Goal: Purchase product/service

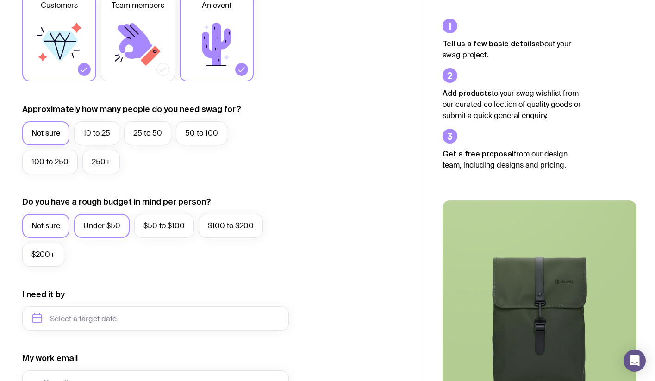
click at [102, 226] on label "Under $50" at bounding box center [102, 226] width 56 height 24
click at [0, 0] on input "Under $50" at bounding box center [0, 0] width 0 height 0
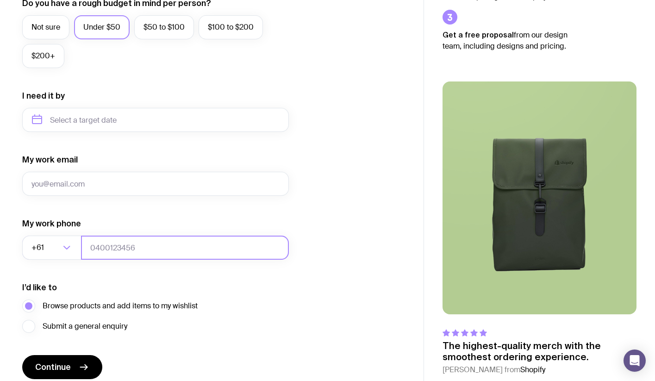
scroll to position [371, 0]
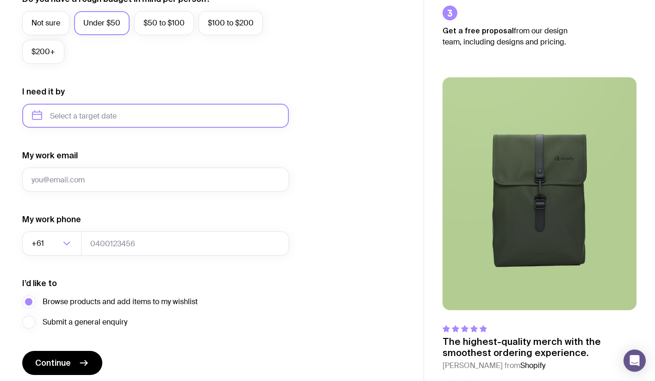
click at [35, 116] on input "text" at bounding box center [155, 116] width 267 height 24
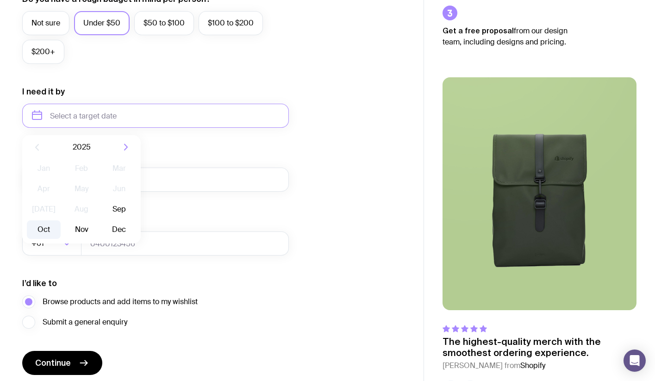
click at [64, 228] on button "Oct" at bounding box center [81, 229] width 34 height 19
type input "[DATE]"
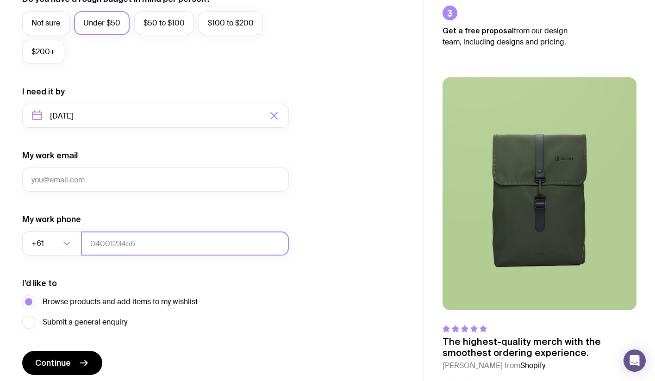
scroll to position [406, 0]
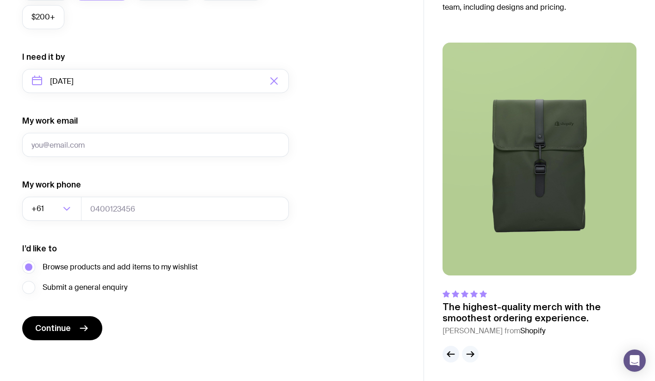
click at [471, 354] on icon "button" at bounding box center [470, 354] width 7 height 0
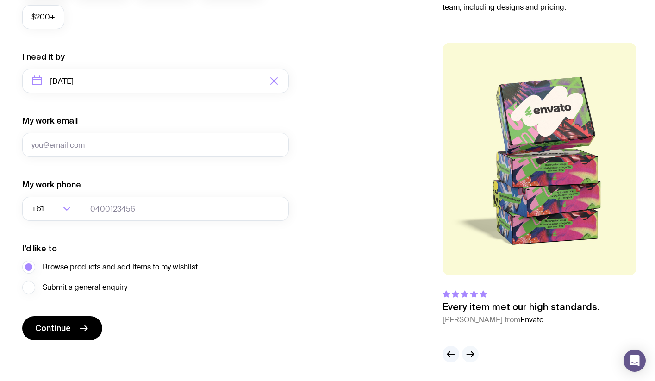
click at [471, 354] on icon "button" at bounding box center [470, 354] width 7 height 0
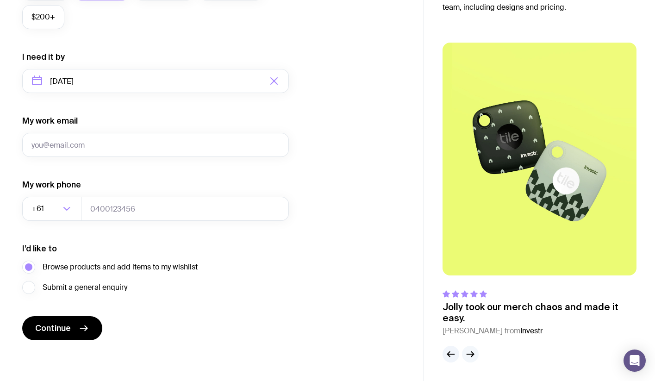
click at [471, 354] on icon "button" at bounding box center [470, 354] width 7 height 0
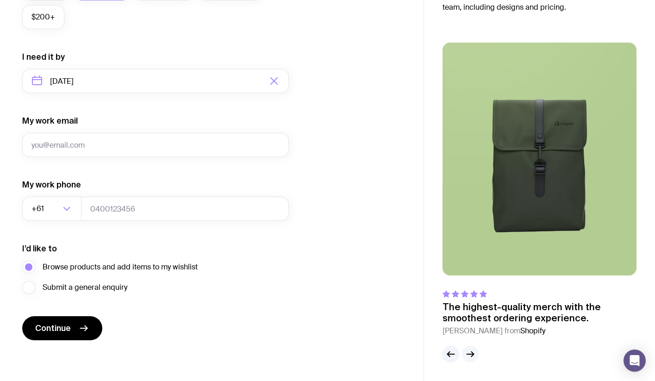
click at [471, 354] on icon "button" at bounding box center [470, 354] width 7 height 0
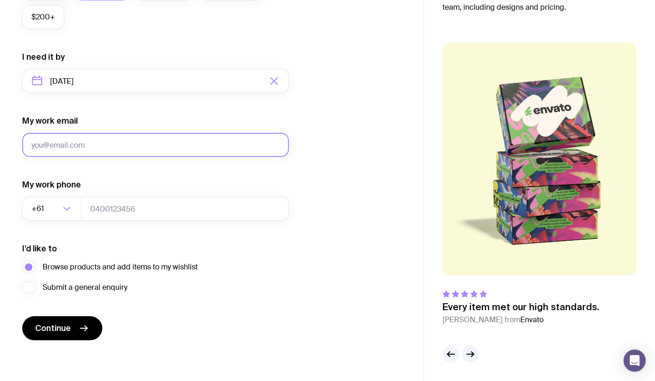
click at [61, 142] on input "My work email" at bounding box center [155, 145] width 267 height 24
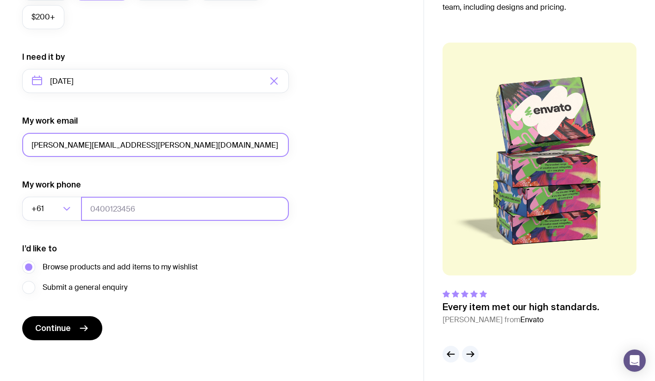
type input "[PERSON_NAME][EMAIL_ADDRESS][PERSON_NAME][DOMAIN_NAME]"
click at [98, 212] on input "tel" at bounding box center [185, 209] width 208 height 24
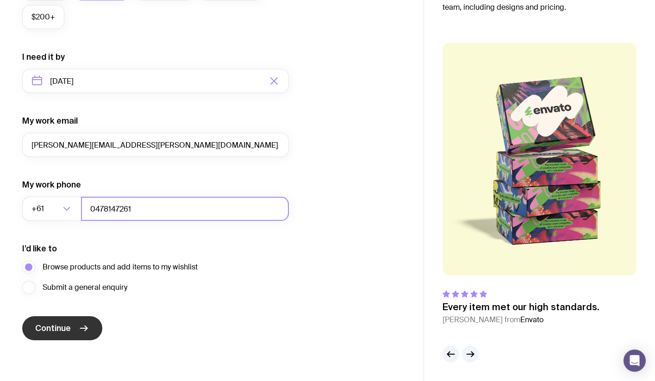
type input "0478147261"
click at [76, 335] on button "Continue" at bounding box center [62, 328] width 80 height 24
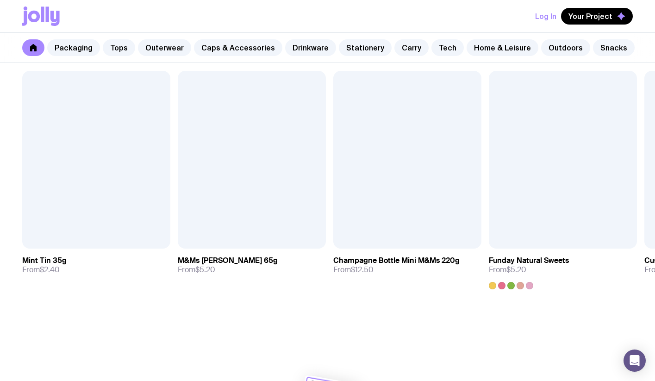
scroll to position [3234, 0]
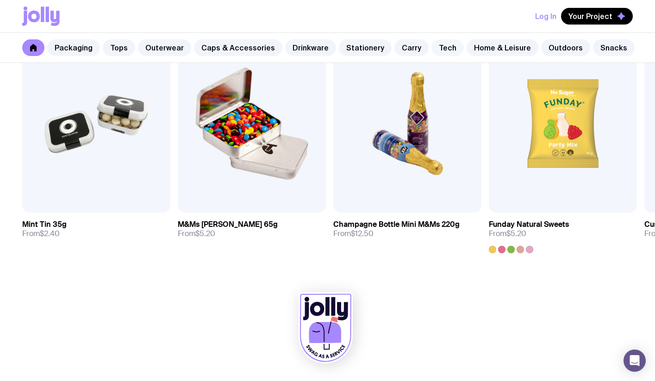
click at [431, 44] on link "Tech" at bounding box center [447, 47] width 32 height 17
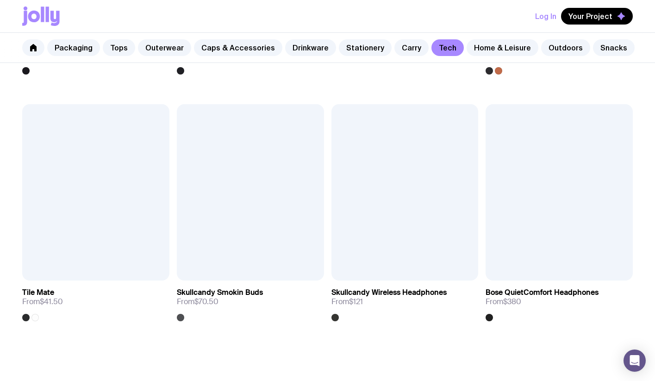
scroll to position [1648, 0]
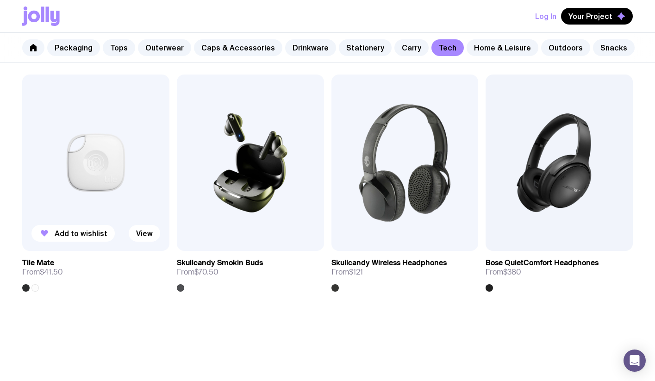
click at [103, 155] on img at bounding box center [95, 163] width 147 height 176
